Goal: Find specific page/section: Find specific page/section

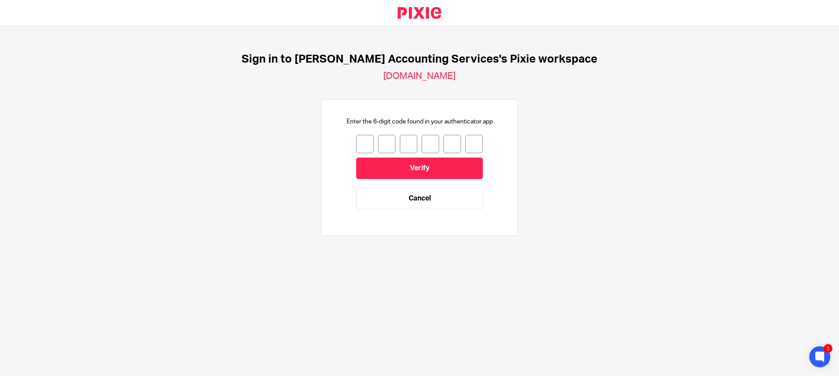
click at [358, 143] on input "number" at bounding box center [364, 144] width 17 height 18
type input "9"
type input "8"
type input "6"
type input "2"
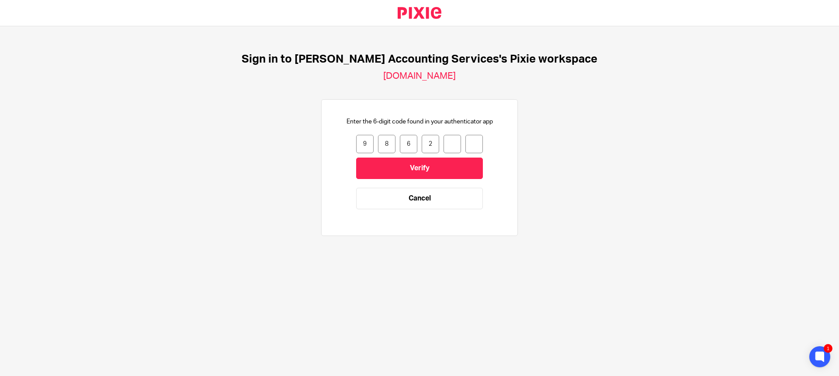
type input "0"
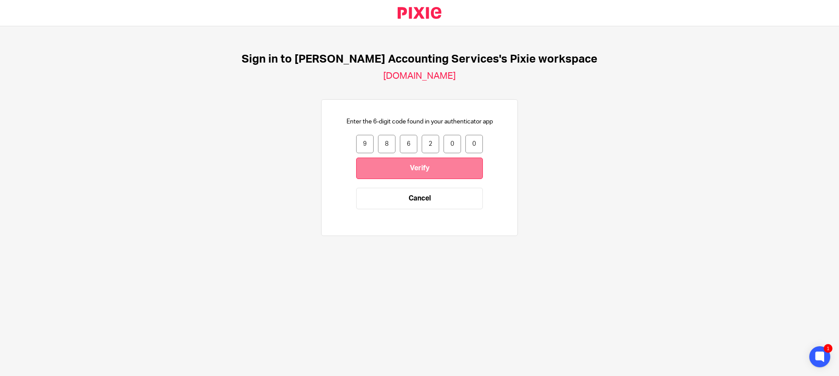
click at [409, 171] on input "Verify" at bounding box center [419, 167] width 127 height 21
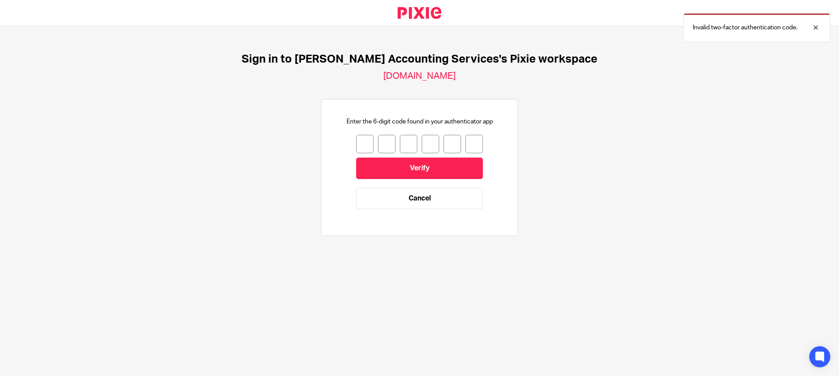
click at [356, 140] on input "number" at bounding box center [364, 144] width 17 height 18
type input "4"
type input "9"
type input "6"
type input "9"
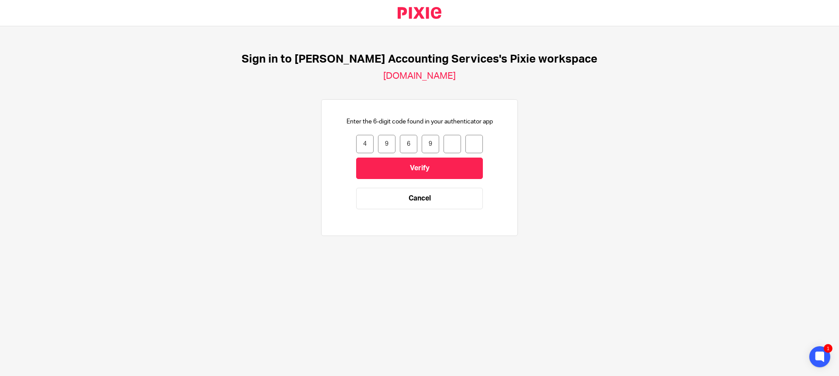
type input "0"
type input "4"
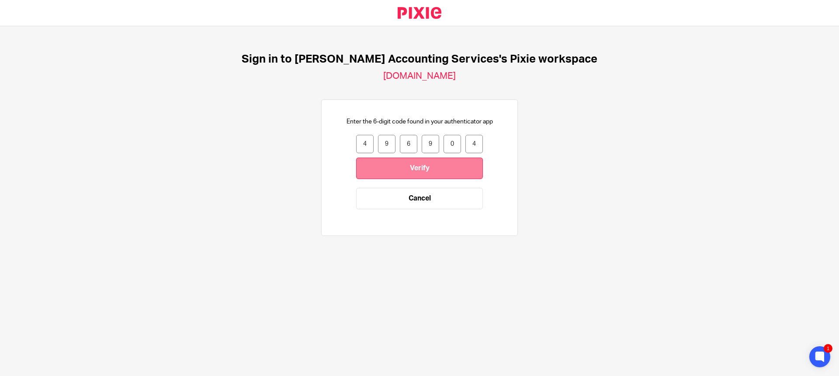
click at [419, 170] on input "Verify" at bounding box center [419, 167] width 127 height 21
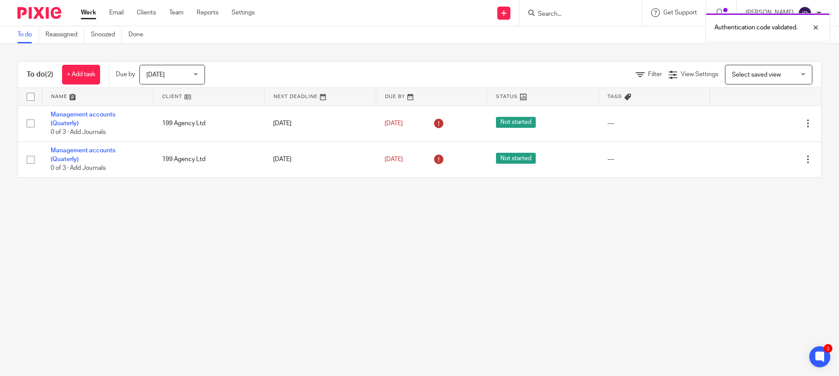
click at [582, 12] on div "Authentication code validated." at bounding box center [625, 25] width 411 height 33
click at [571, 13] on div "Authentication code validated." at bounding box center [625, 25] width 411 height 33
click at [563, 15] on div "Authentication code validated." at bounding box center [625, 25] width 411 height 33
click at [558, 15] on div "Authentication code validated." at bounding box center [625, 25] width 411 height 33
click at [549, 14] on div "Authentication code validated." at bounding box center [625, 25] width 411 height 33
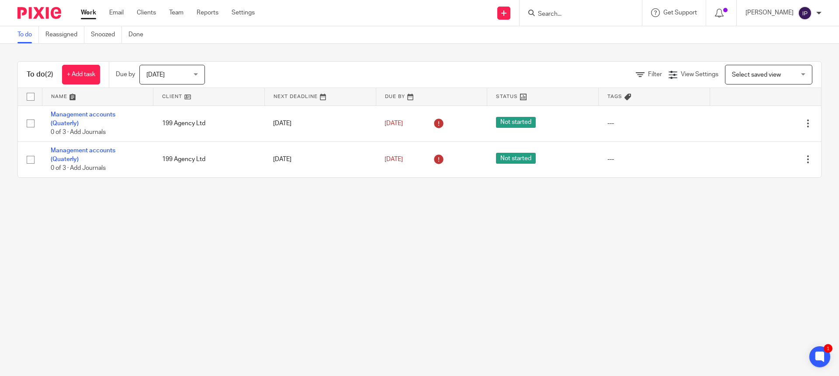
click at [553, 16] on input "Search" at bounding box center [576, 14] width 79 height 8
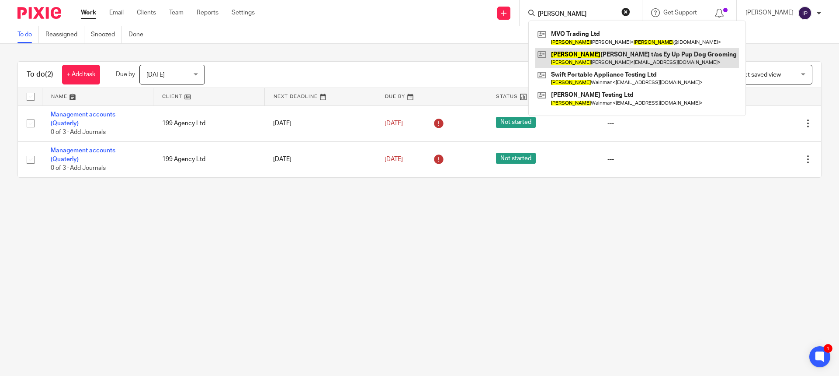
type input "vicky"
click at [609, 55] on link at bounding box center [638, 58] width 204 height 20
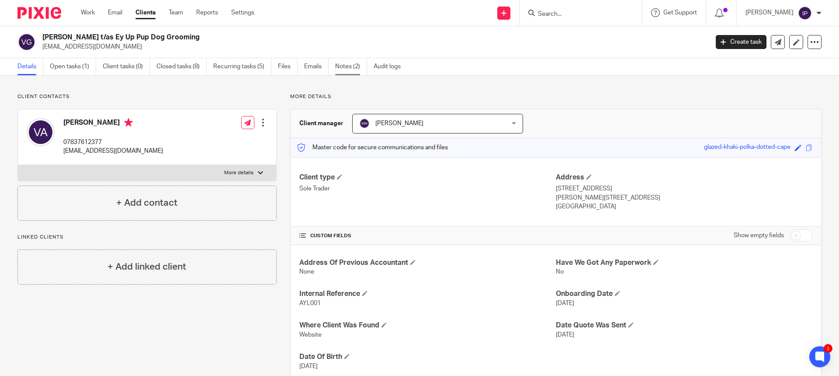
click at [347, 66] on link "Notes (2)" at bounding box center [351, 66] width 32 height 17
